Goal: Task Accomplishment & Management: Manage account settings

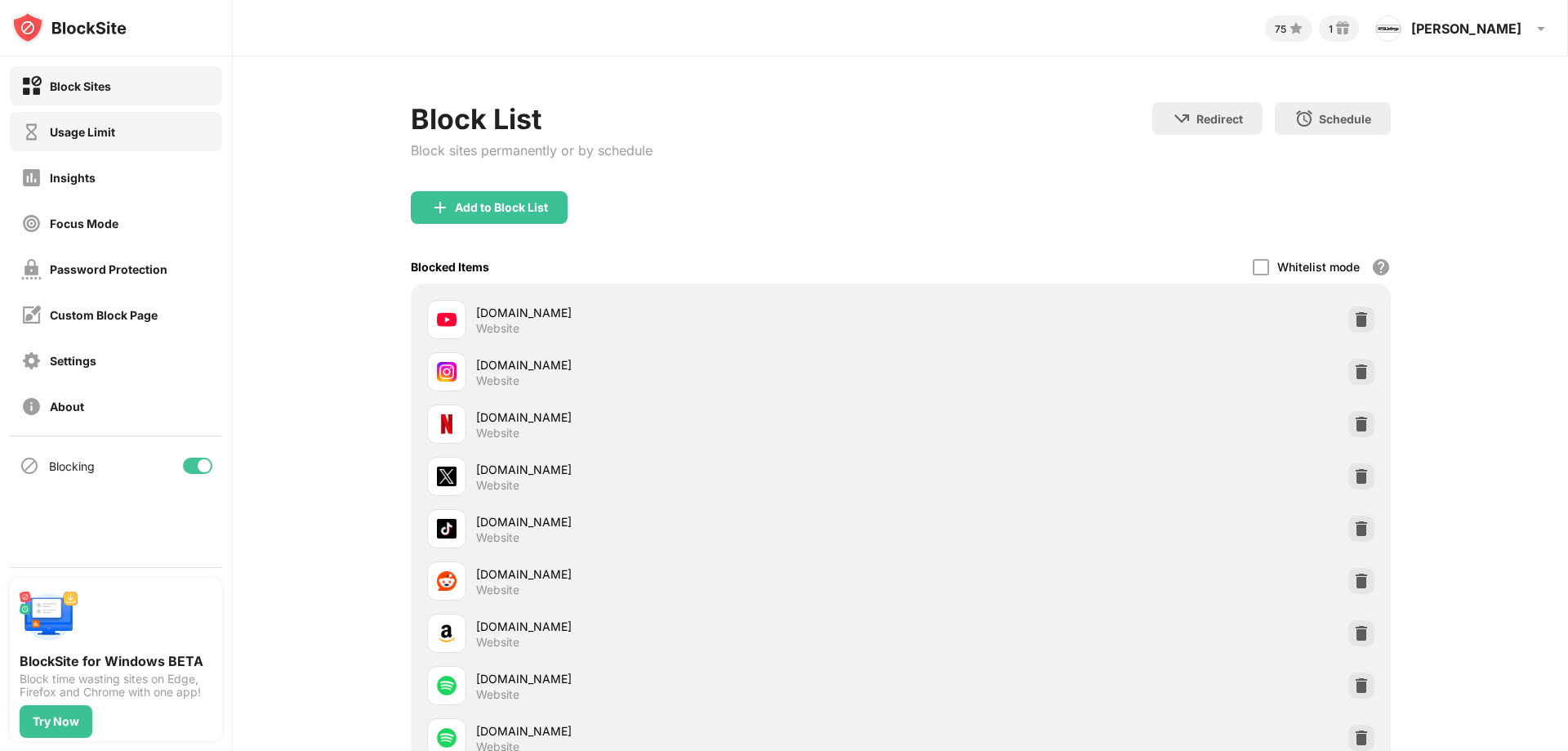
click at [113, 131] on div "Usage Limit" at bounding box center [83, 132] width 66 height 14
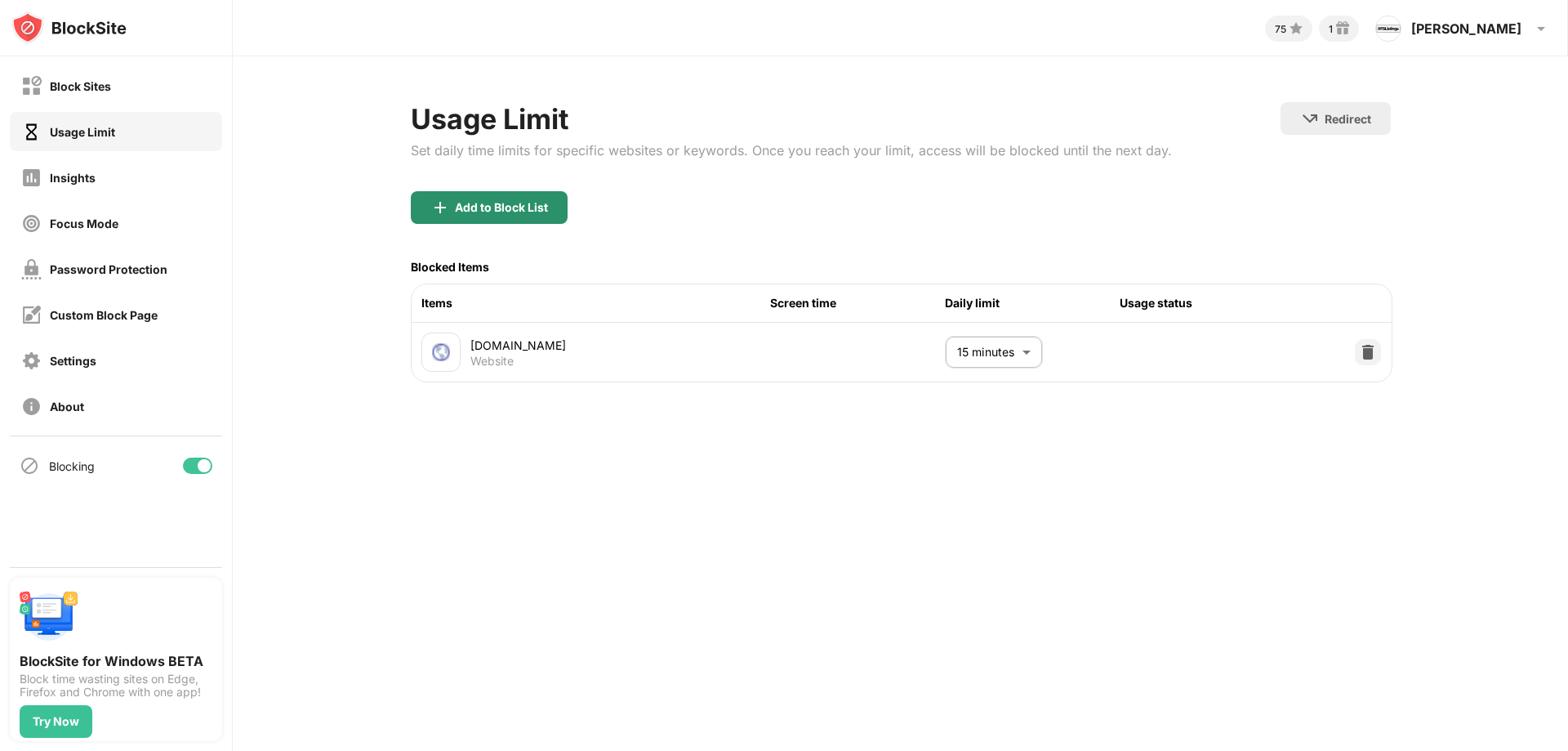
click at [458, 196] on div "Add to Block List" at bounding box center [490, 207] width 157 height 33
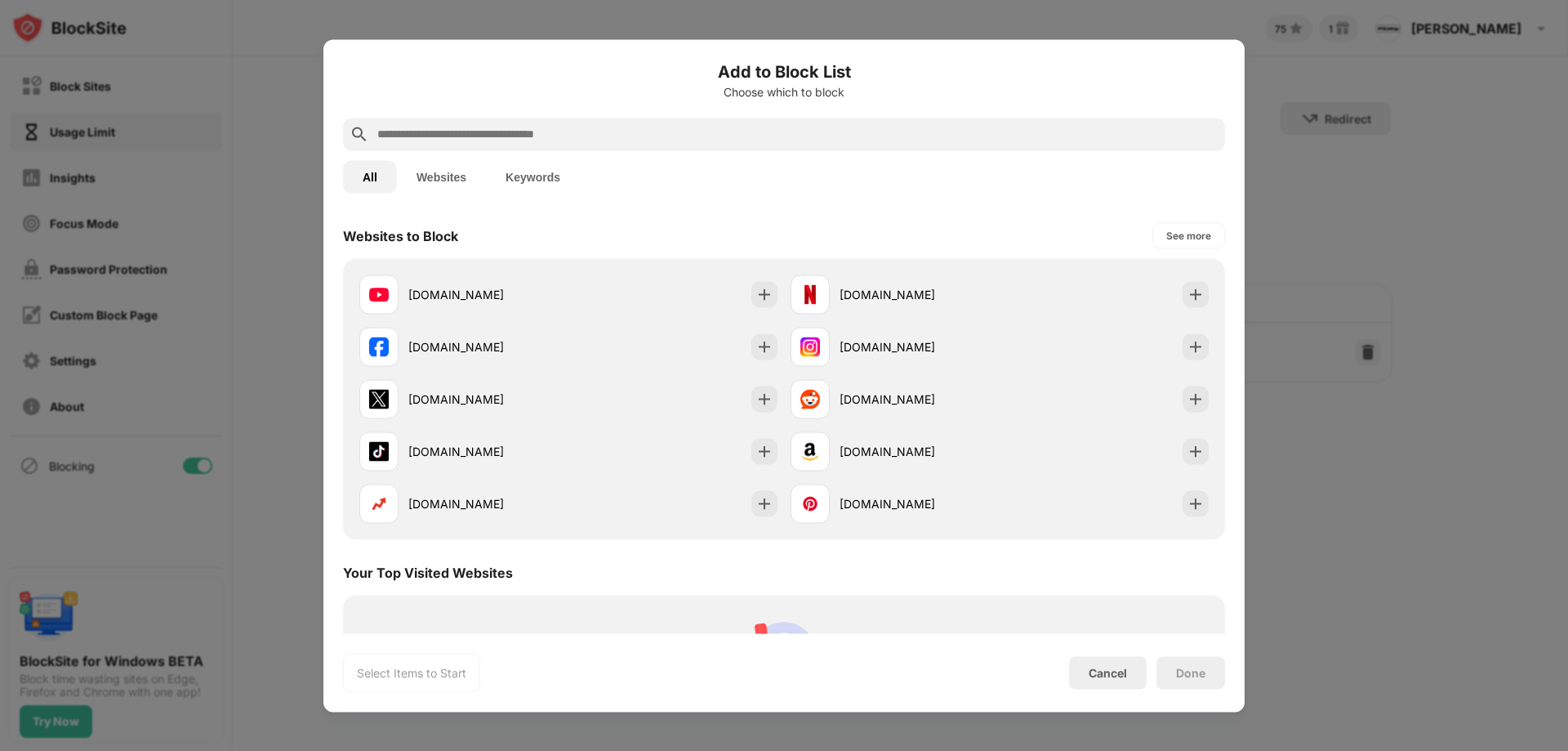
click at [456, 124] on input "text" at bounding box center [797, 134] width 843 height 20
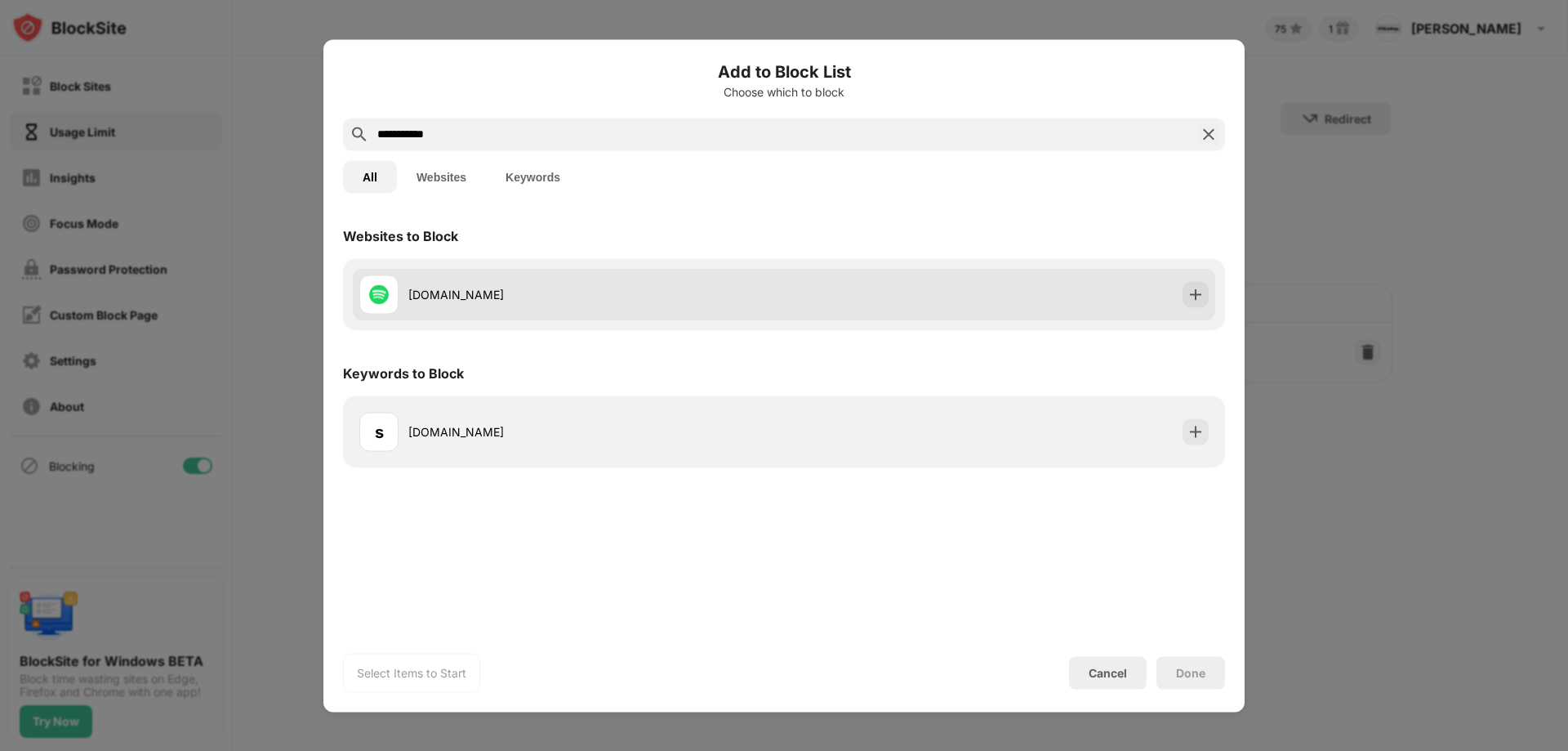
type input "**********"
click at [418, 291] on div "spotify.com" at bounding box center [596, 294] width 376 height 17
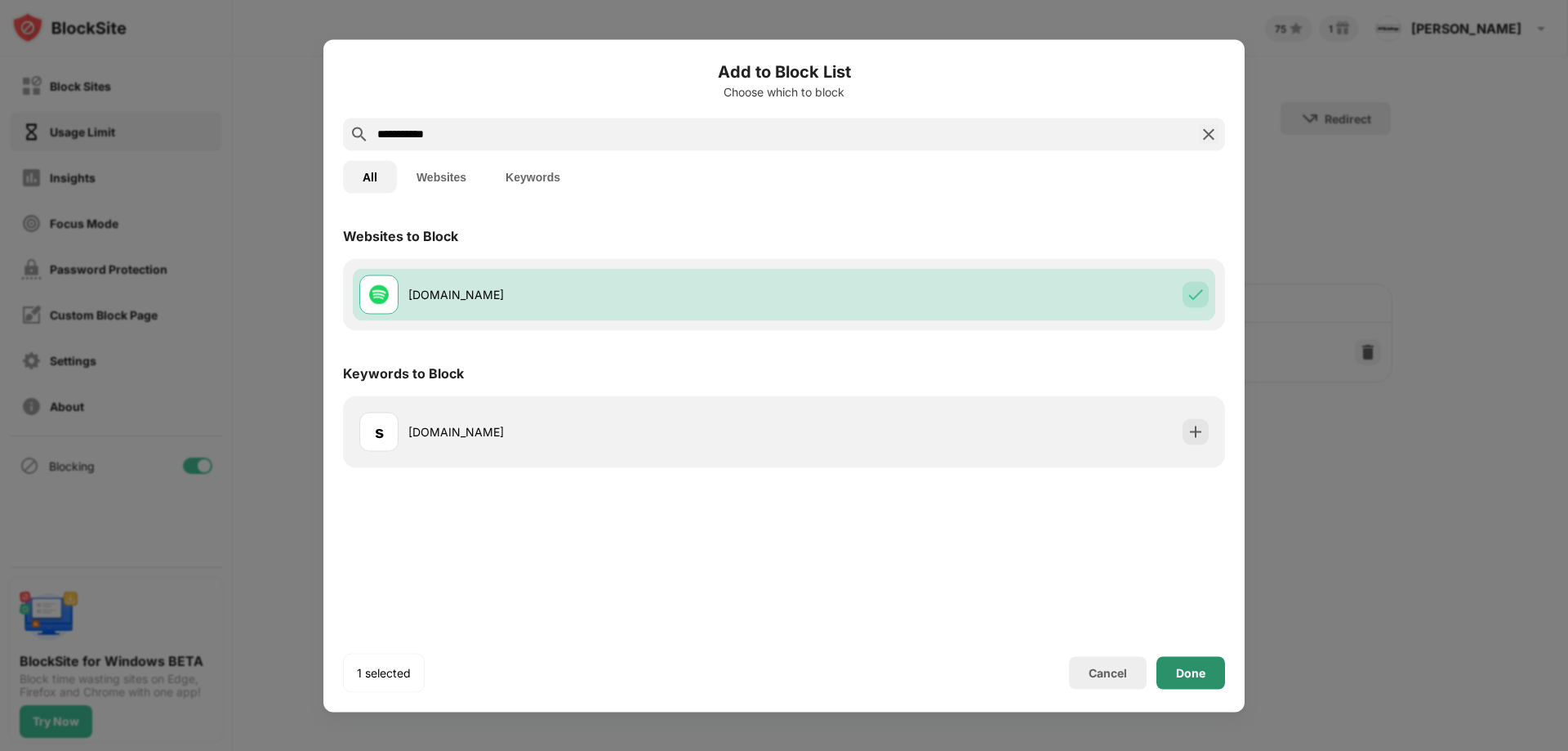
click at [1181, 664] on div "Done" at bounding box center [1190, 672] width 68 height 33
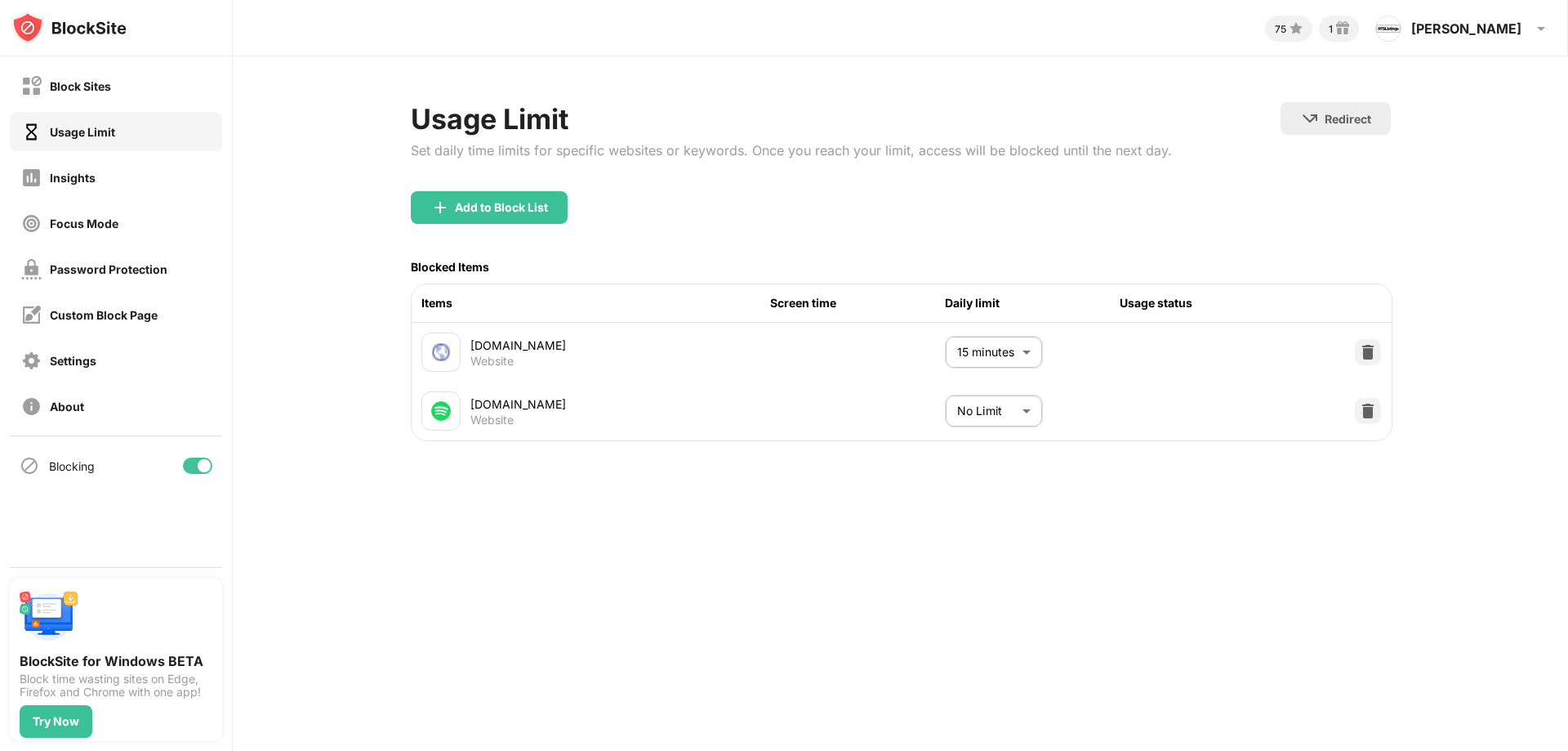
click at [1009, 408] on body "Block Sites Usage Limit Insights Focus Mode Password Protection Custom Block Pa…" at bounding box center [784, 375] width 1568 height 751
click at [960, 625] on p "20 minutes" at bounding box center [982, 618] width 84 height 18
type input "**"
click at [66, 181] on div "Insights" at bounding box center [72, 178] width 45 height 14
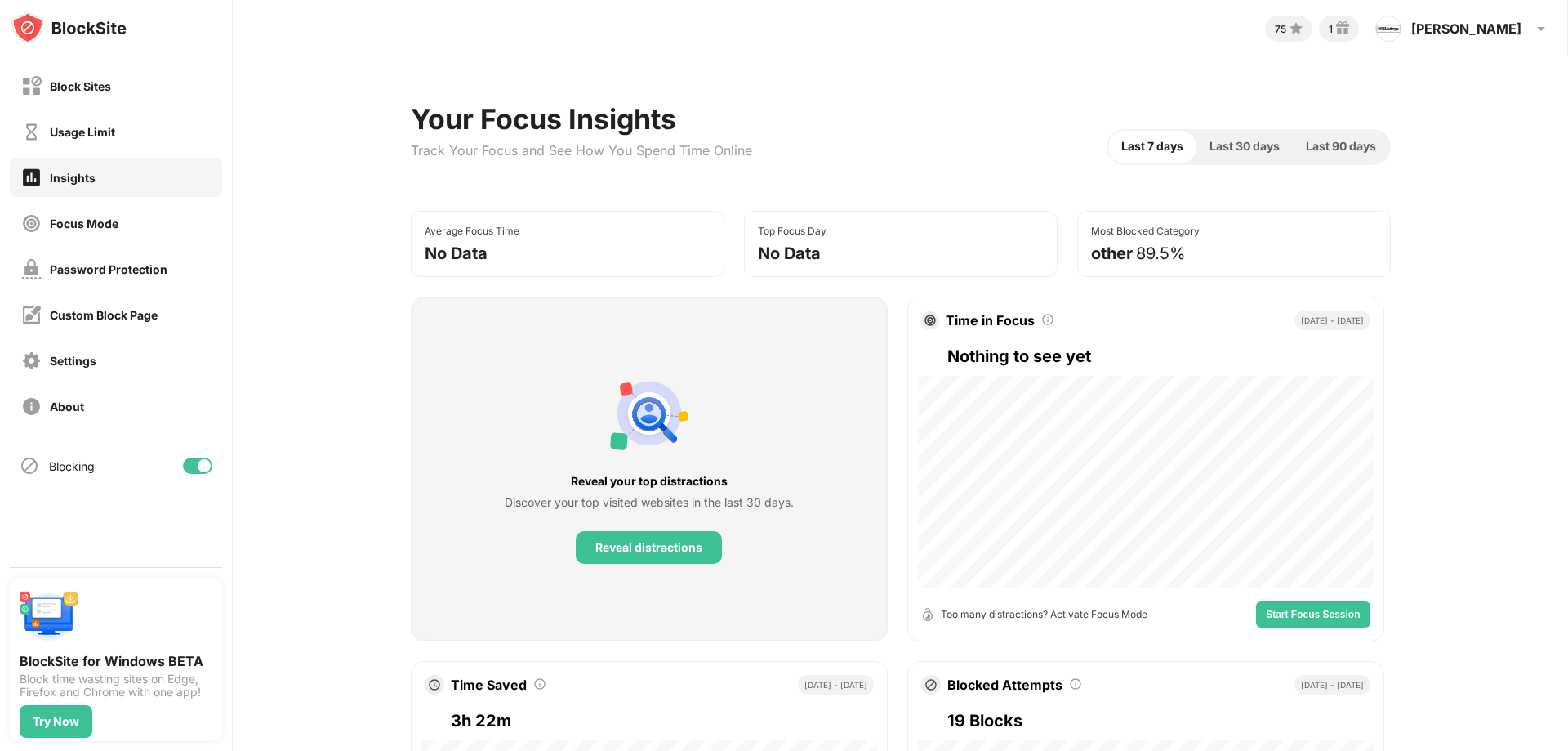
click at [59, 248] on div "Block Sites Usage Limit Insights Focus Mode Password Protection Custom Block Pa…" at bounding box center [115, 245] width 232 height 379
click at [87, 225] on div "Focus Mode" at bounding box center [84, 224] width 68 height 14
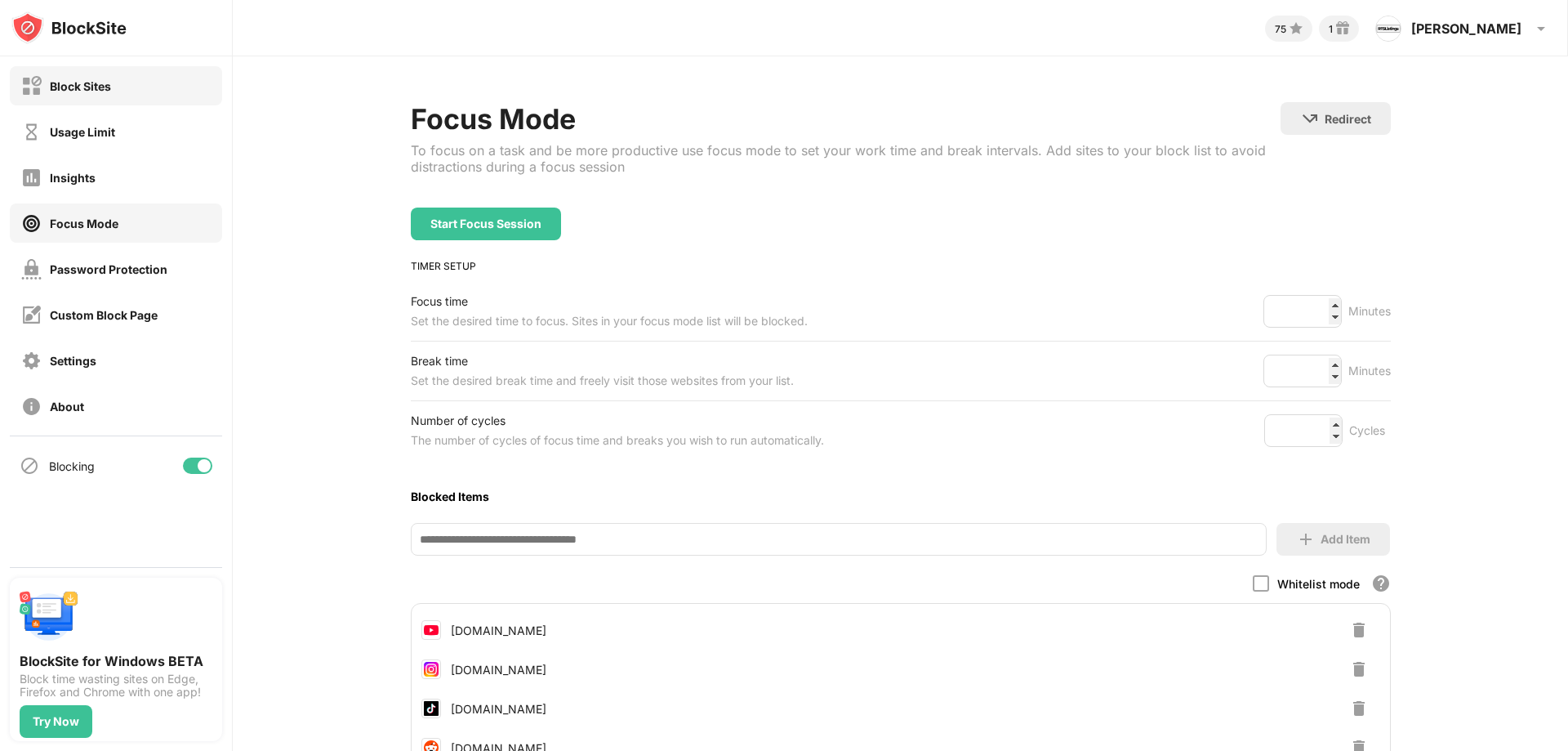
click at [92, 133] on div "Usage Limit" at bounding box center [83, 132] width 66 height 14
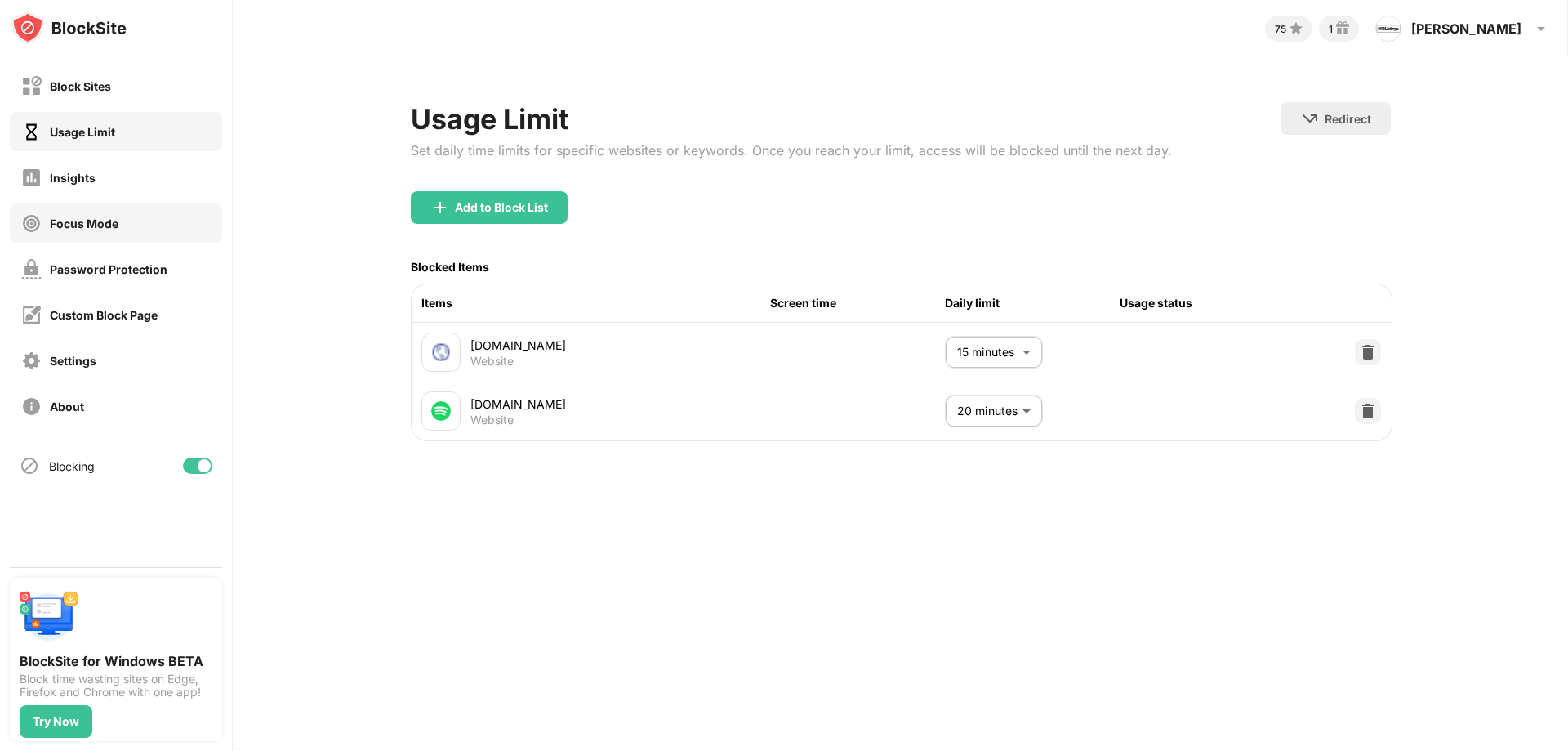
click at [127, 222] on div "Focus Mode" at bounding box center [115, 223] width 212 height 39
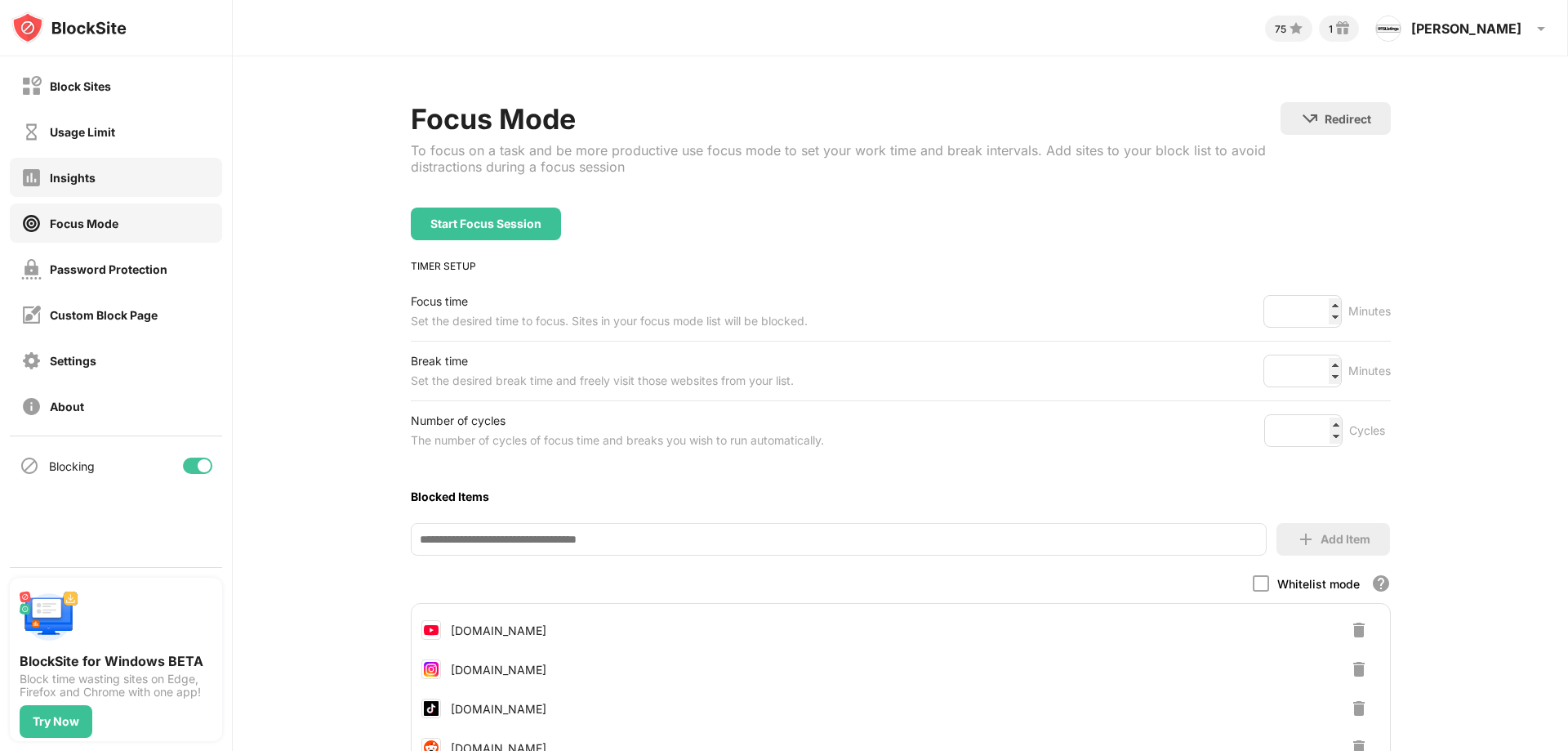
click at [122, 87] on div "Block Sites Usage Limit Insights Focus Mode Password Protection Custom Block Pa…" at bounding box center [115, 245] width 232 height 379
click at [123, 81] on div "Block Sites" at bounding box center [115, 85] width 212 height 39
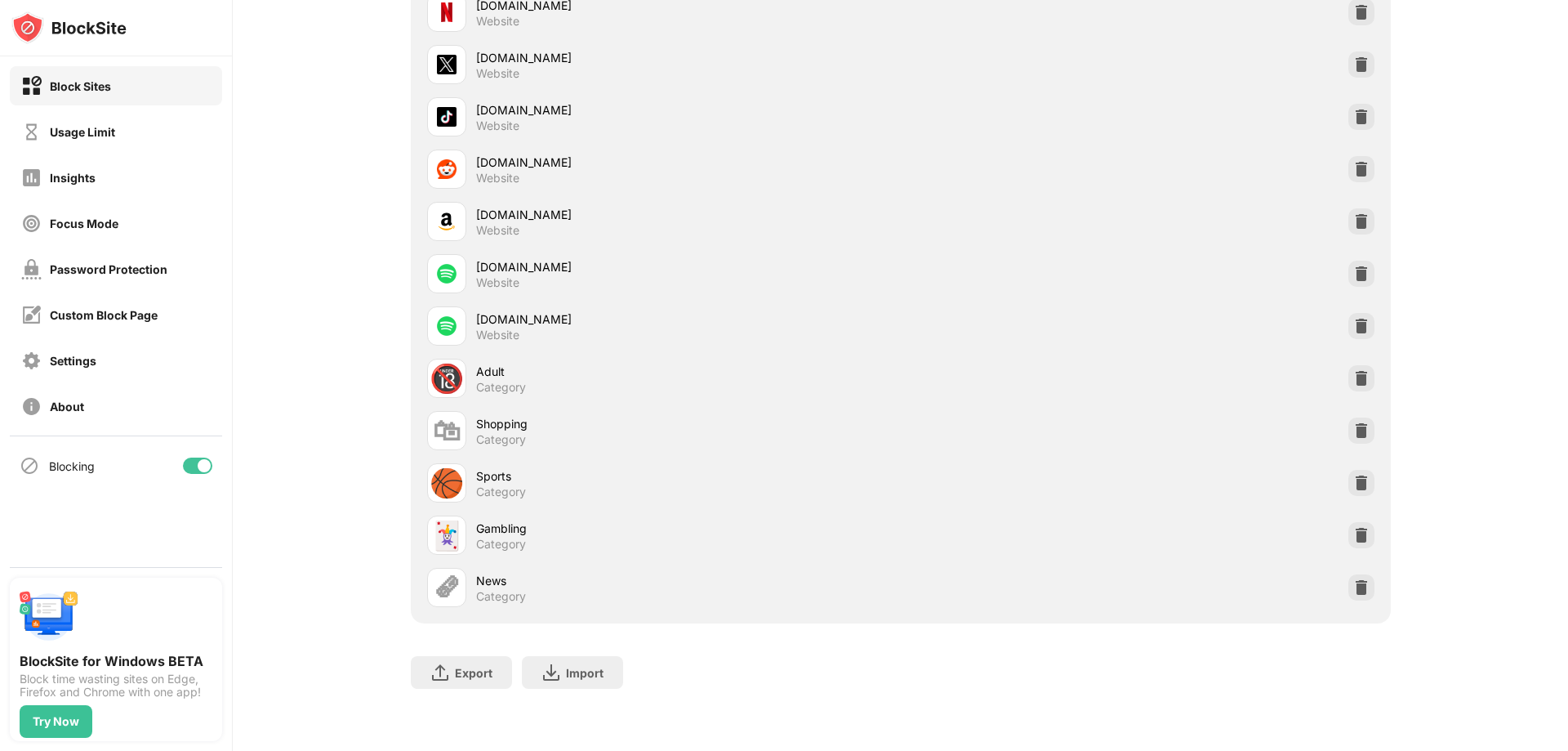
click at [1358, 266] on img at bounding box center [1362, 274] width 16 height 16
click at [1354, 319] on img at bounding box center [1362, 326] width 16 height 16
click at [62, 108] on div "Block Sites Usage Limit Insights Focus Mode Password Protection Custom Block Pa…" at bounding box center [115, 245] width 232 height 379
click at [59, 134] on div "Usage Limit" at bounding box center [83, 132] width 66 height 14
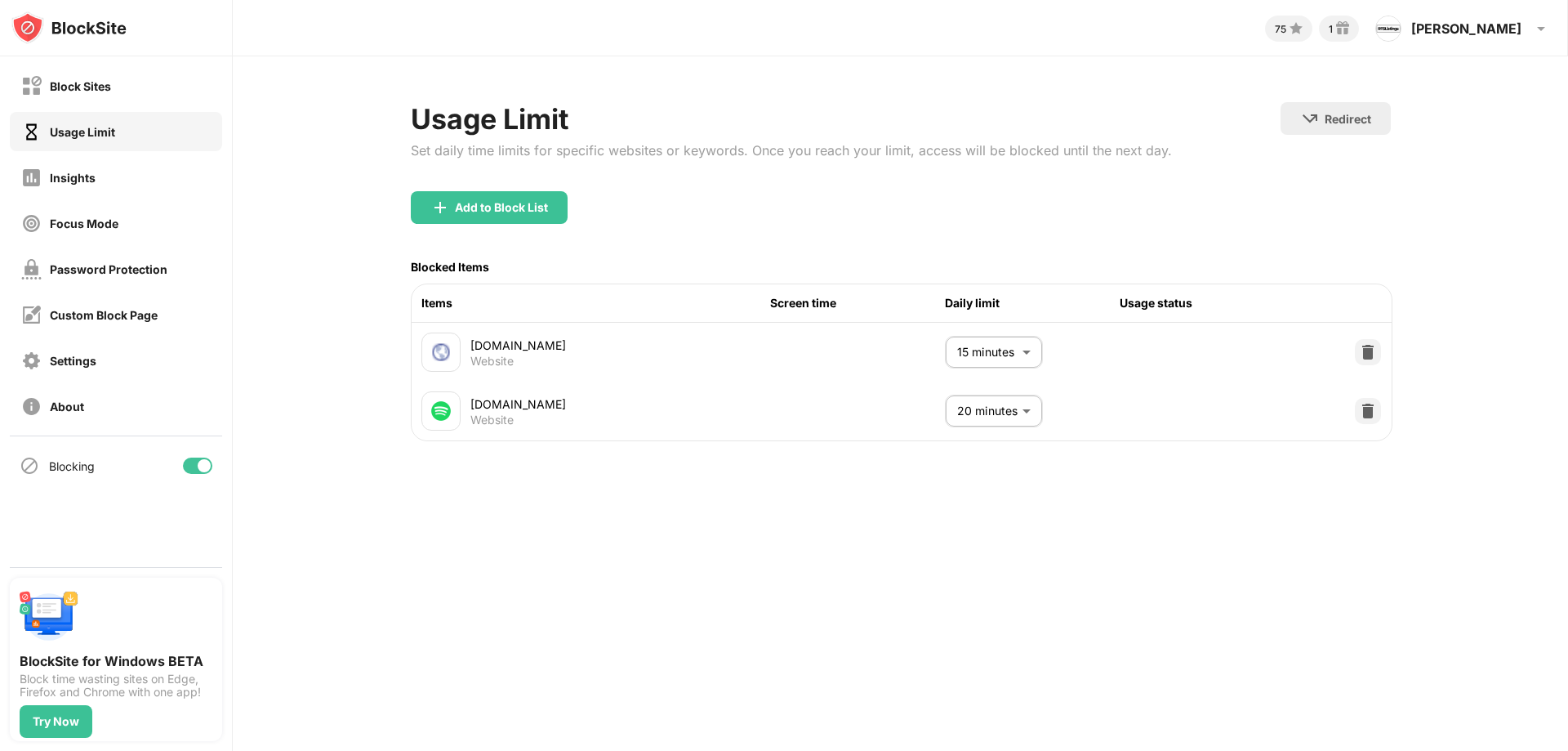
click at [992, 431] on body "Block Sites Usage Limit Insights Focus Mode Password Protection Custom Block Pa…" at bounding box center [784, 375] width 1568 height 751
click at [569, 421] on div at bounding box center [784, 375] width 1568 height 751
click at [494, 139] on div "Usage Limit Set daily time limits for specific websites or keywords. Once you r…" at bounding box center [792, 147] width 761 height 89
click at [482, 196] on div "Add to Block List" at bounding box center [490, 207] width 157 height 33
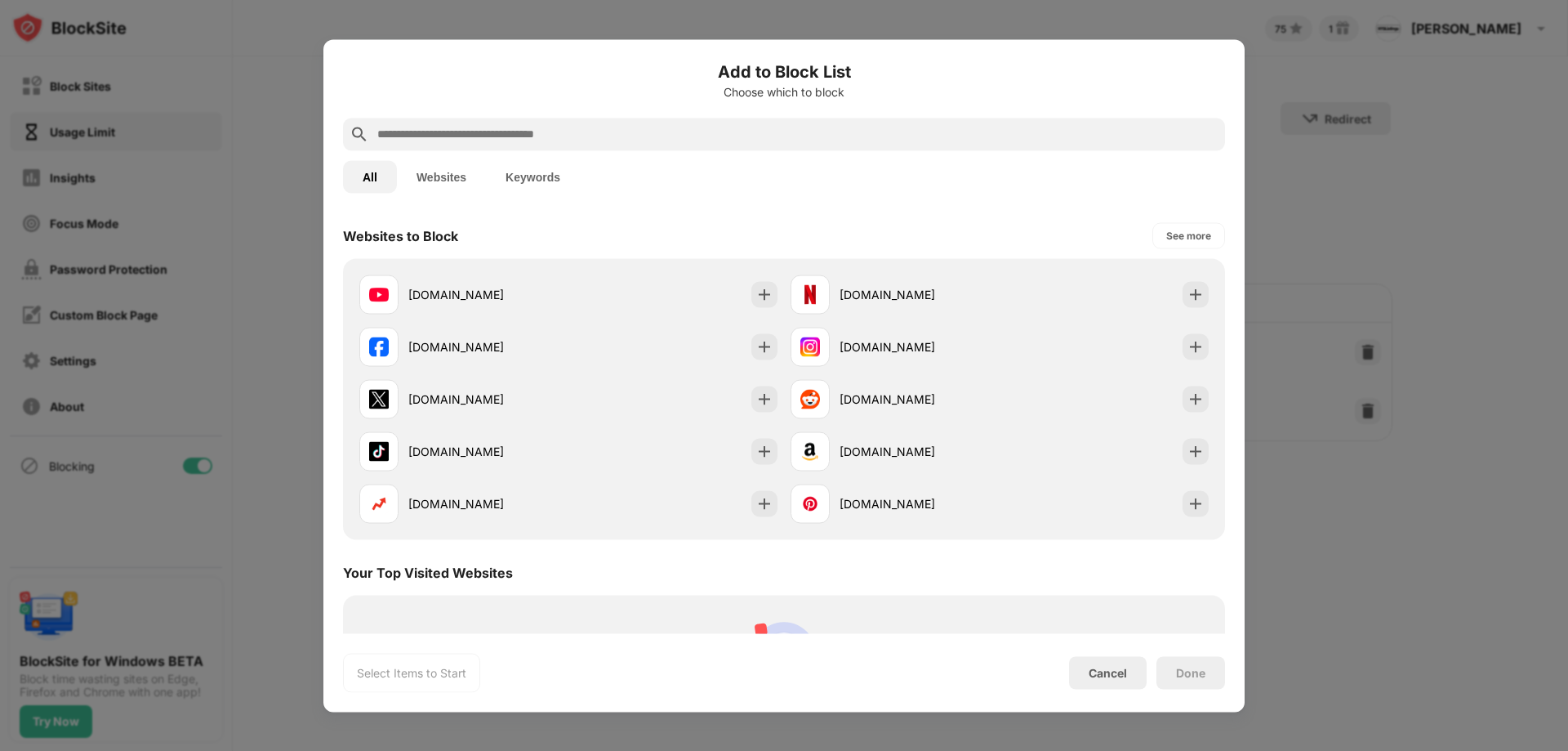
click at [584, 144] on div at bounding box center [784, 133] width 882 height 33
click at [585, 152] on div "Add to Block List Choose which to block All Websites Keywords Websites to Block…" at bounding box center [784, 375] width 882 height 634
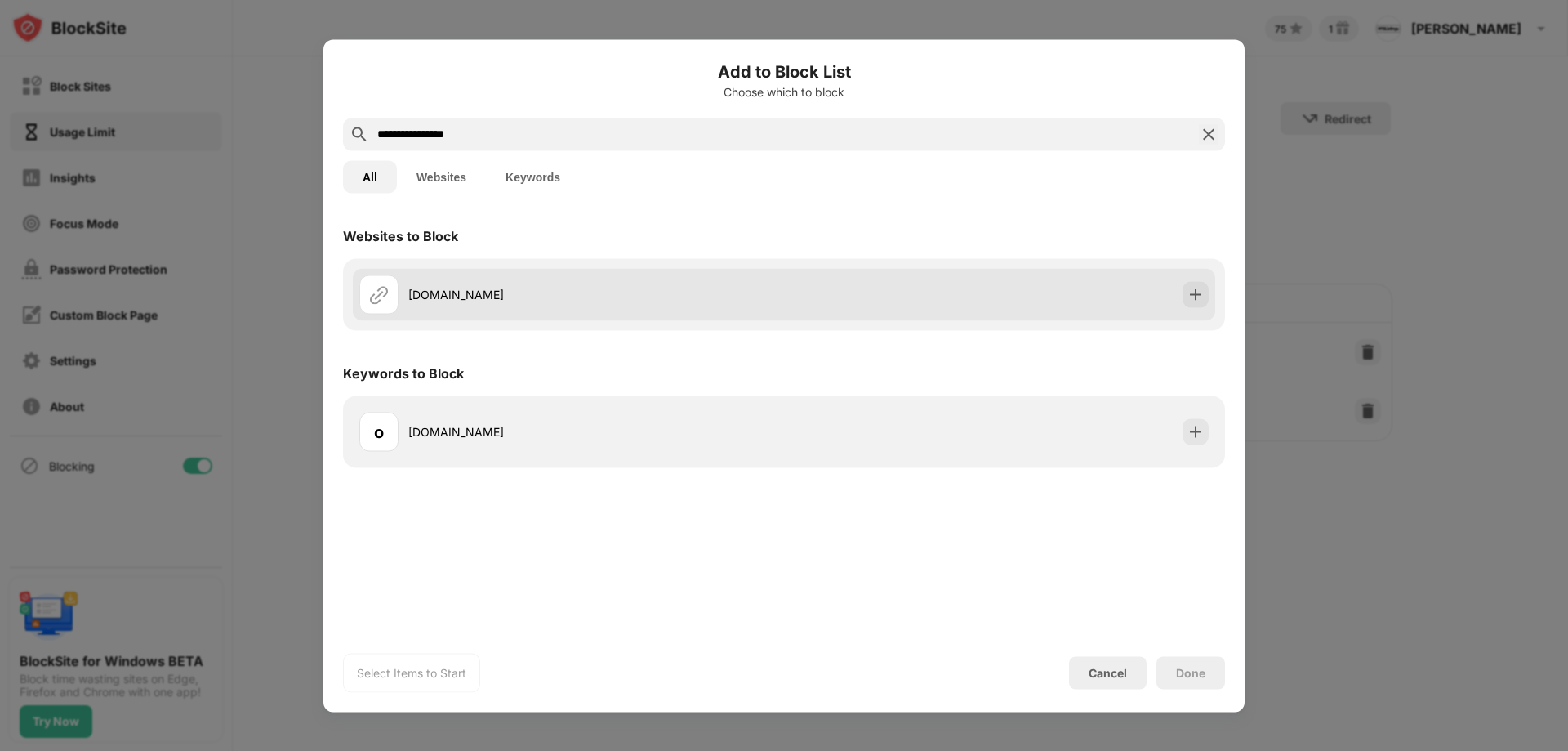
type input "**********"
click at [1182, 290] on div at bounding box center [1195, 293] width 26 height 26
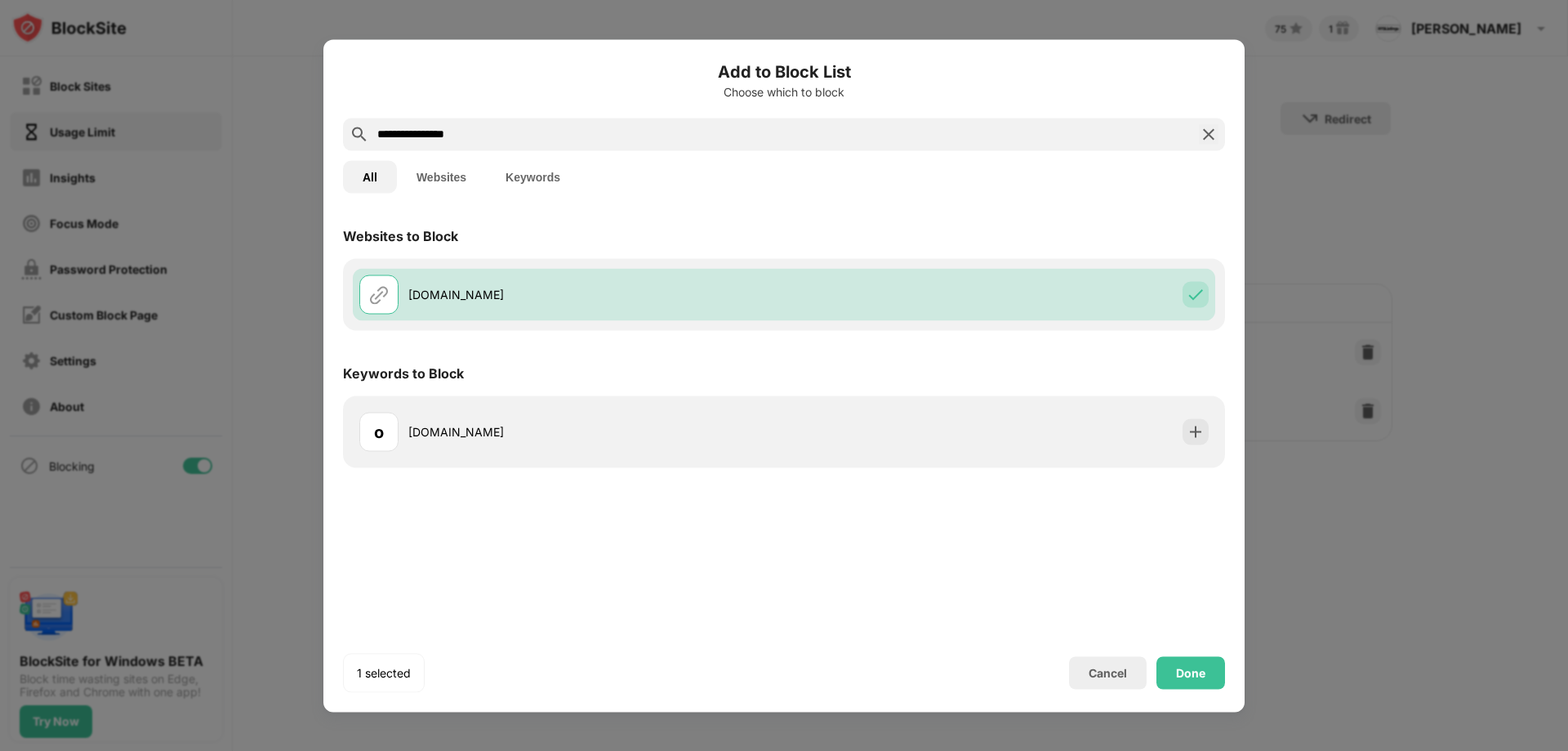
click at [1192, 675] on div "Done" at bounding box center [1190, 672] width 29 height 13
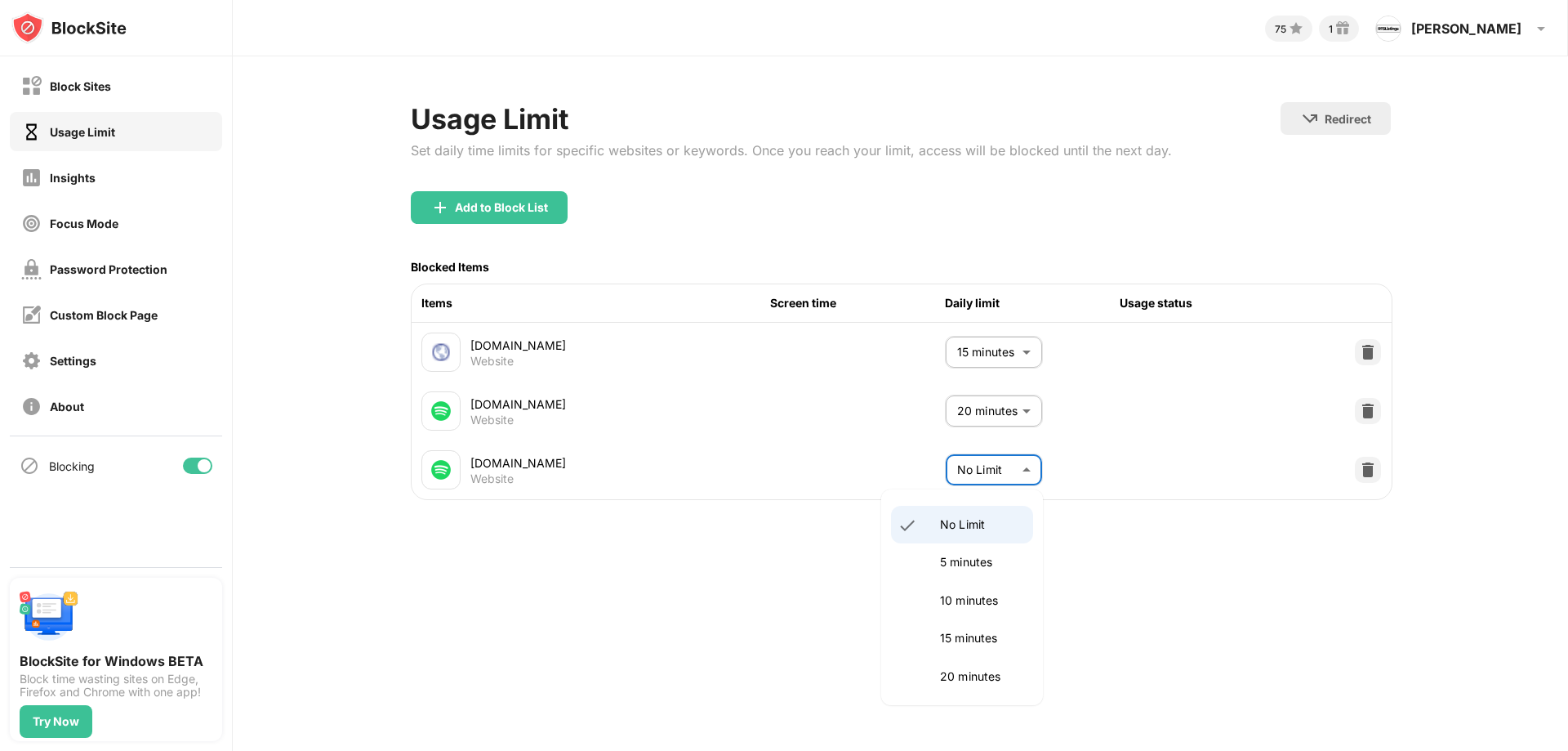
click at [1003, 457] on body "Block Sites Usage Limit Insights Focus Mode Password Protection Custom Block Pa…" at bounding box center [784, 375] width 1568 height 751
click at [971, 670] on p "20 minutes" at bounding box center [982, 676] width 84 height 18
type input "**"
